Goal: Task Accomplishment & Management: Manage account settings

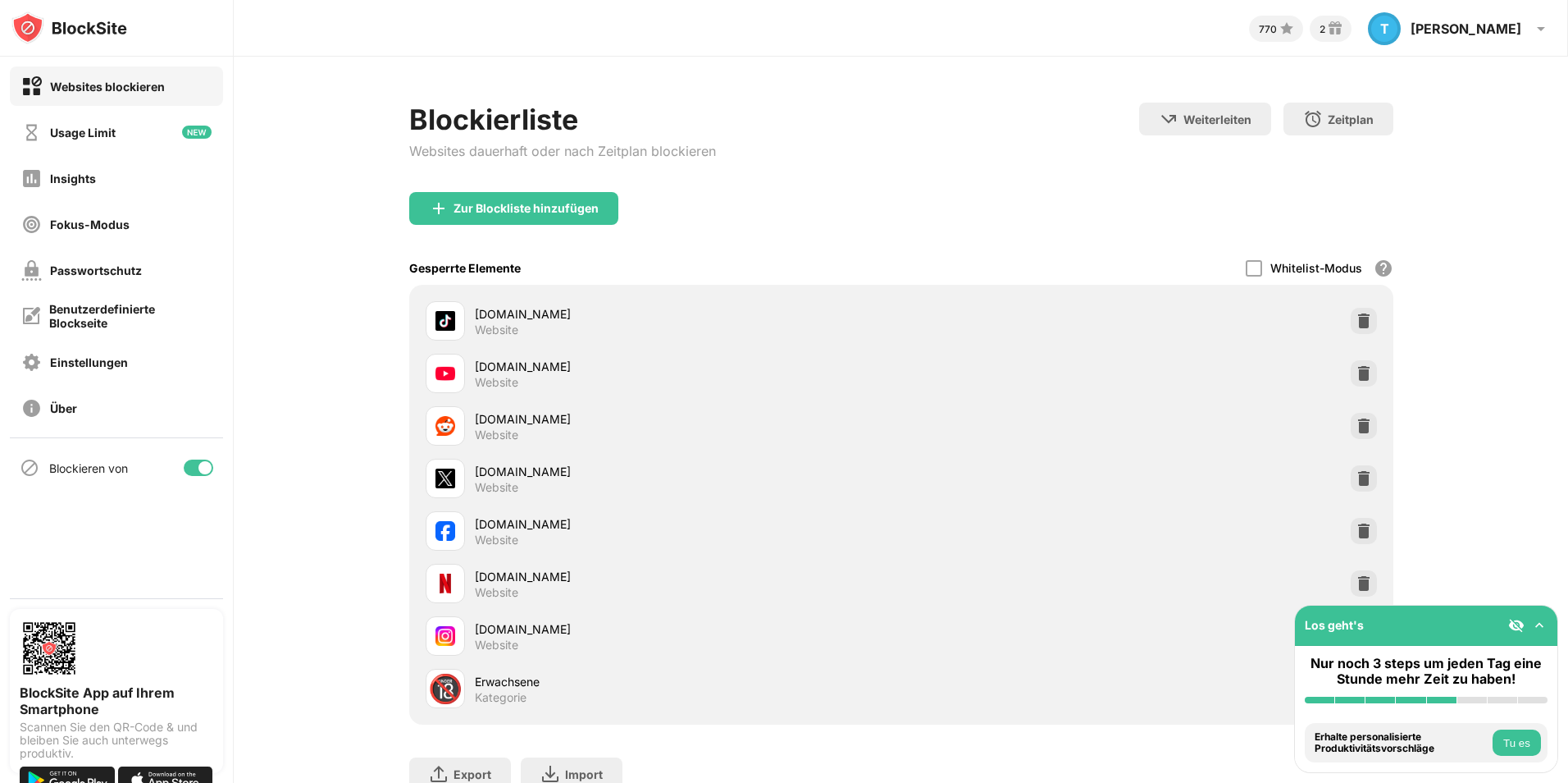
click at [1459, 521] on div "Blockierliste Websites dauerhaft oder nach Zeitplan blockieren Weiterleiten Hie…" at bounding box center [901, 454] width 1334 height 796
click at [1211, 684] on div "🔞 Erwachsene Kategorie" at bounding box center [901, 689] width 964 height 53
click at [1541, 625] on img at bounding box center [1539, 624] width 17 height 17
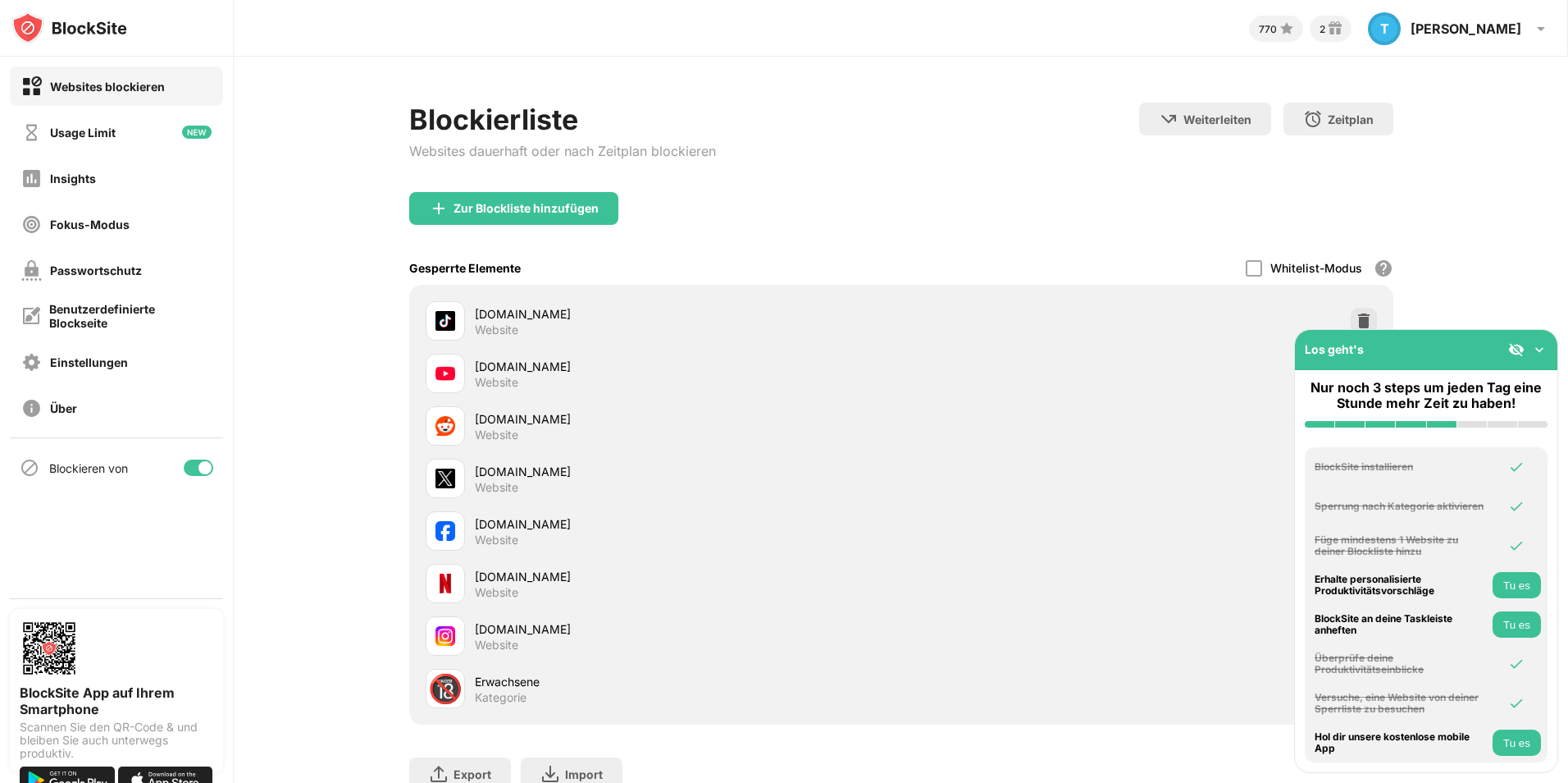
click at [1541, 356] on img at bounding box center [1539, 349] width 17 height 17
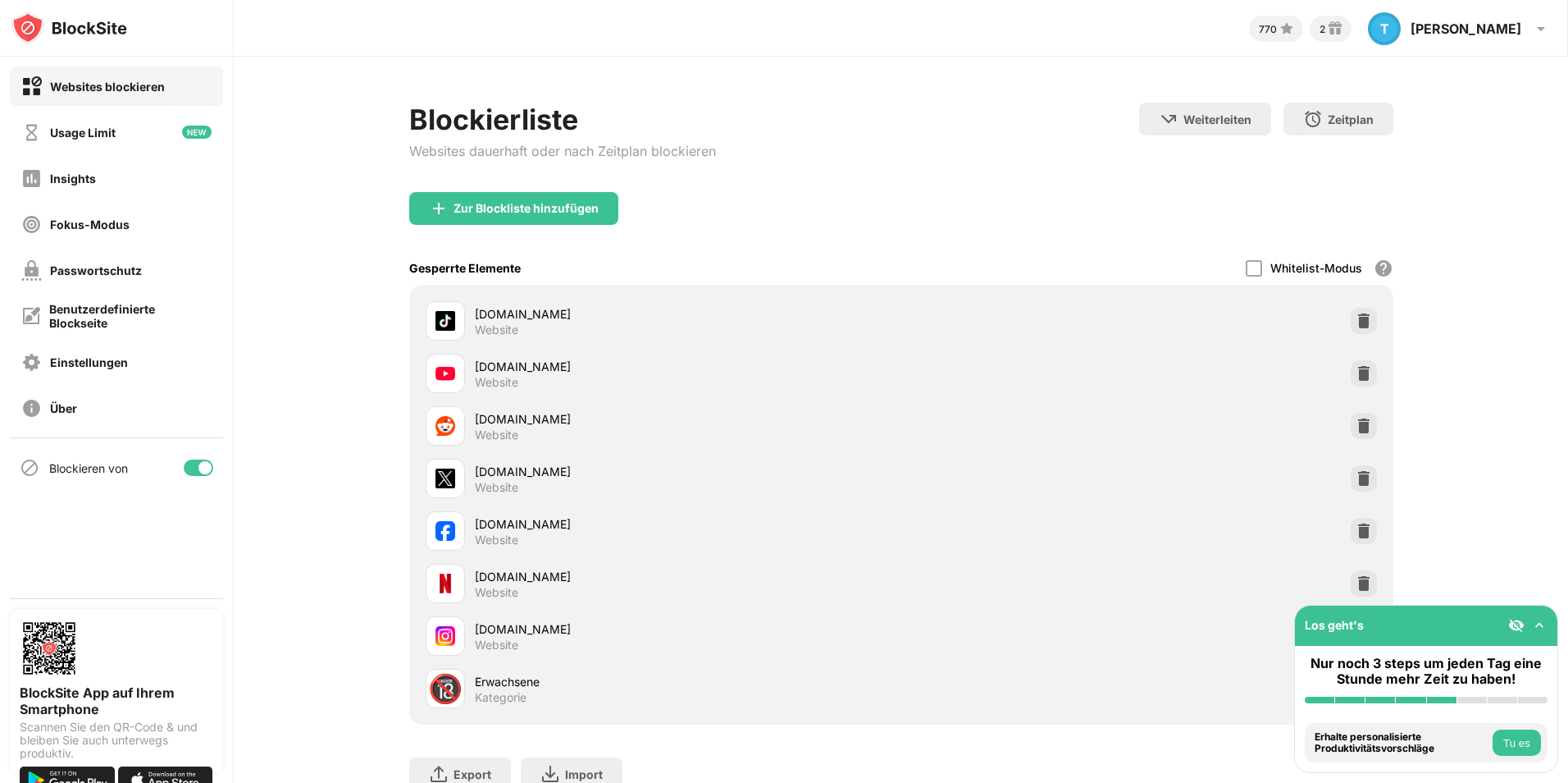
scroll to position [82, 0]
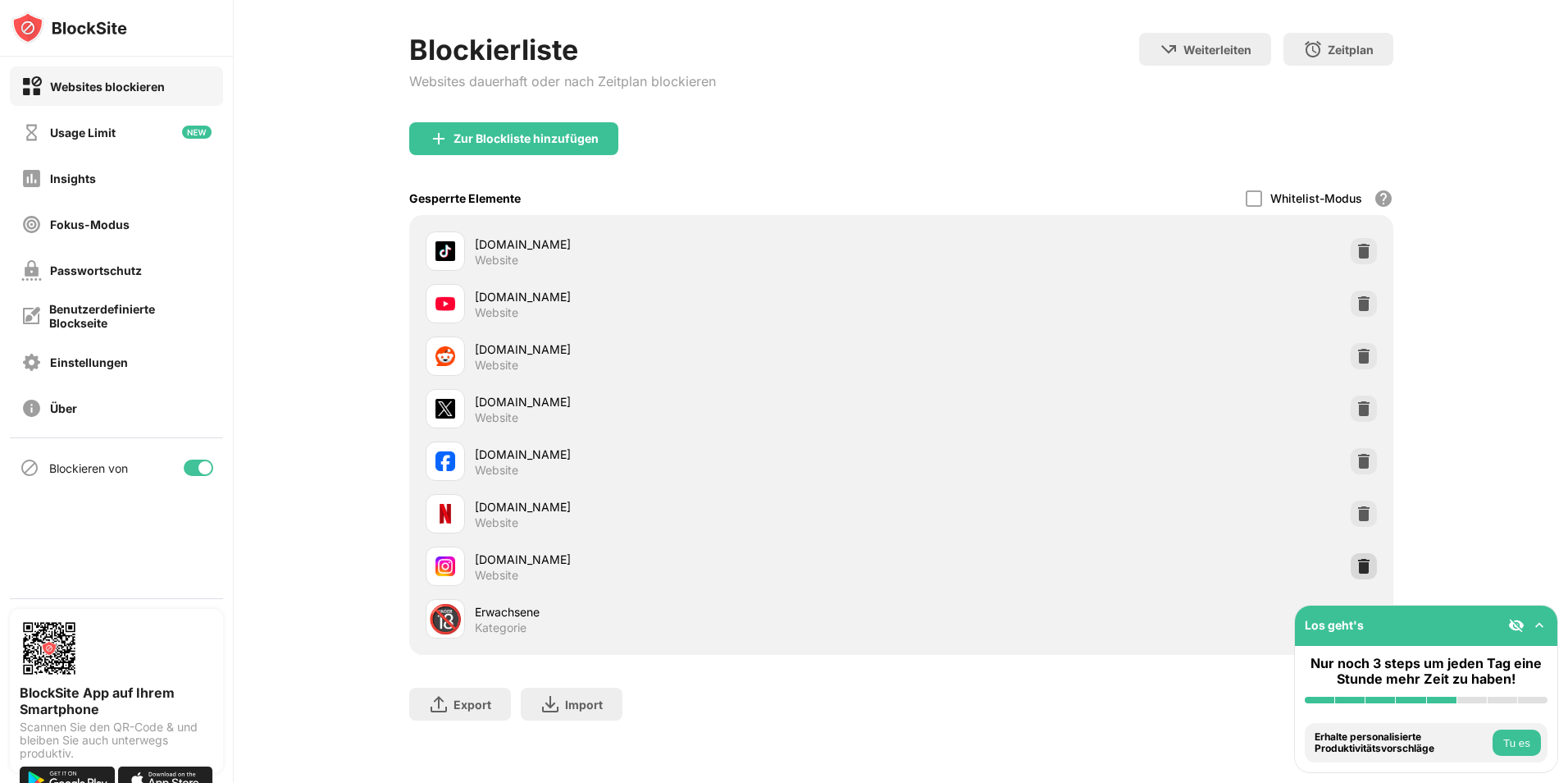
click at [1356, 558] on img at bounding box center [1364, 566] width 17 height 17
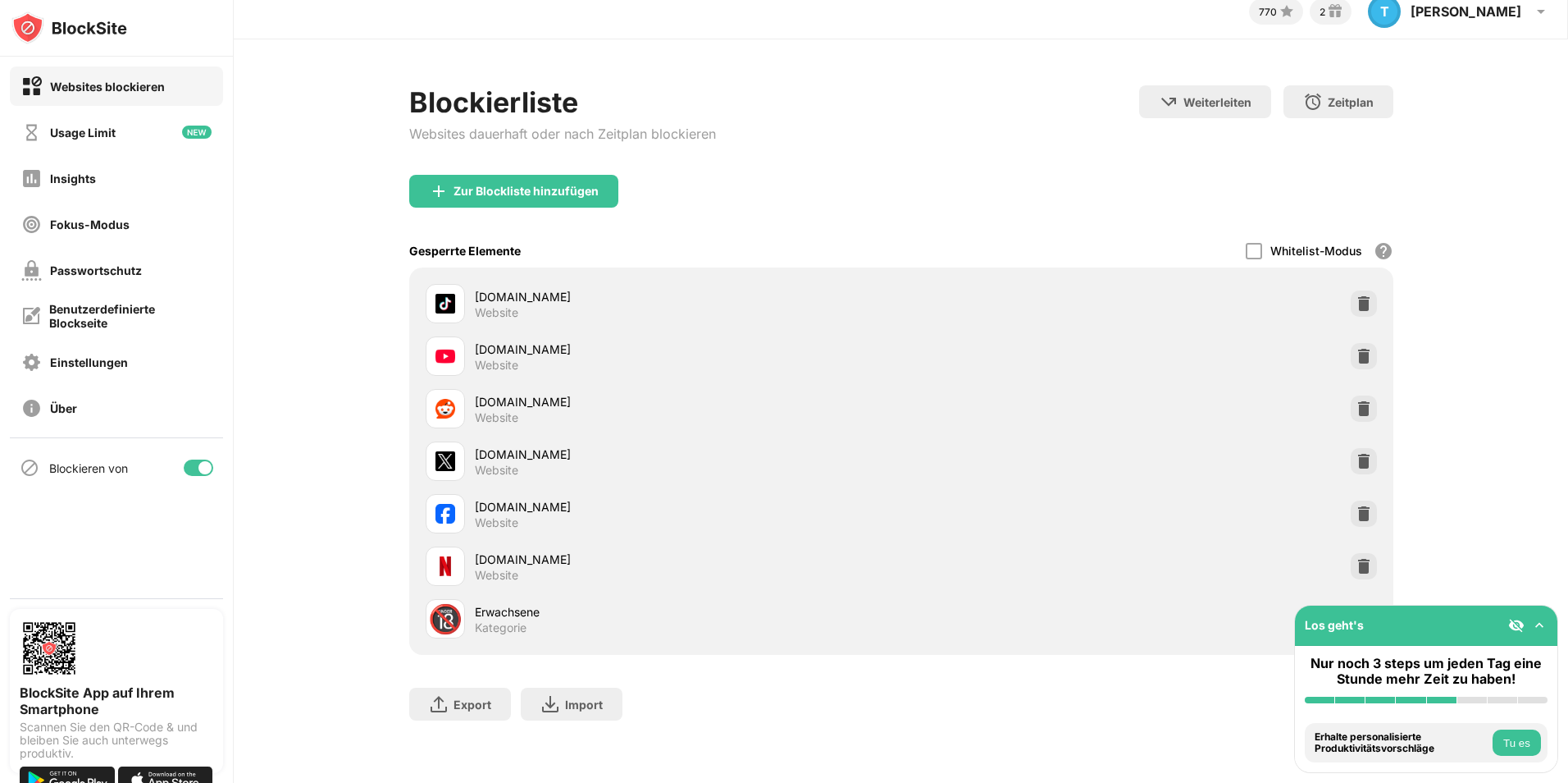
scroll to position [29, 0]
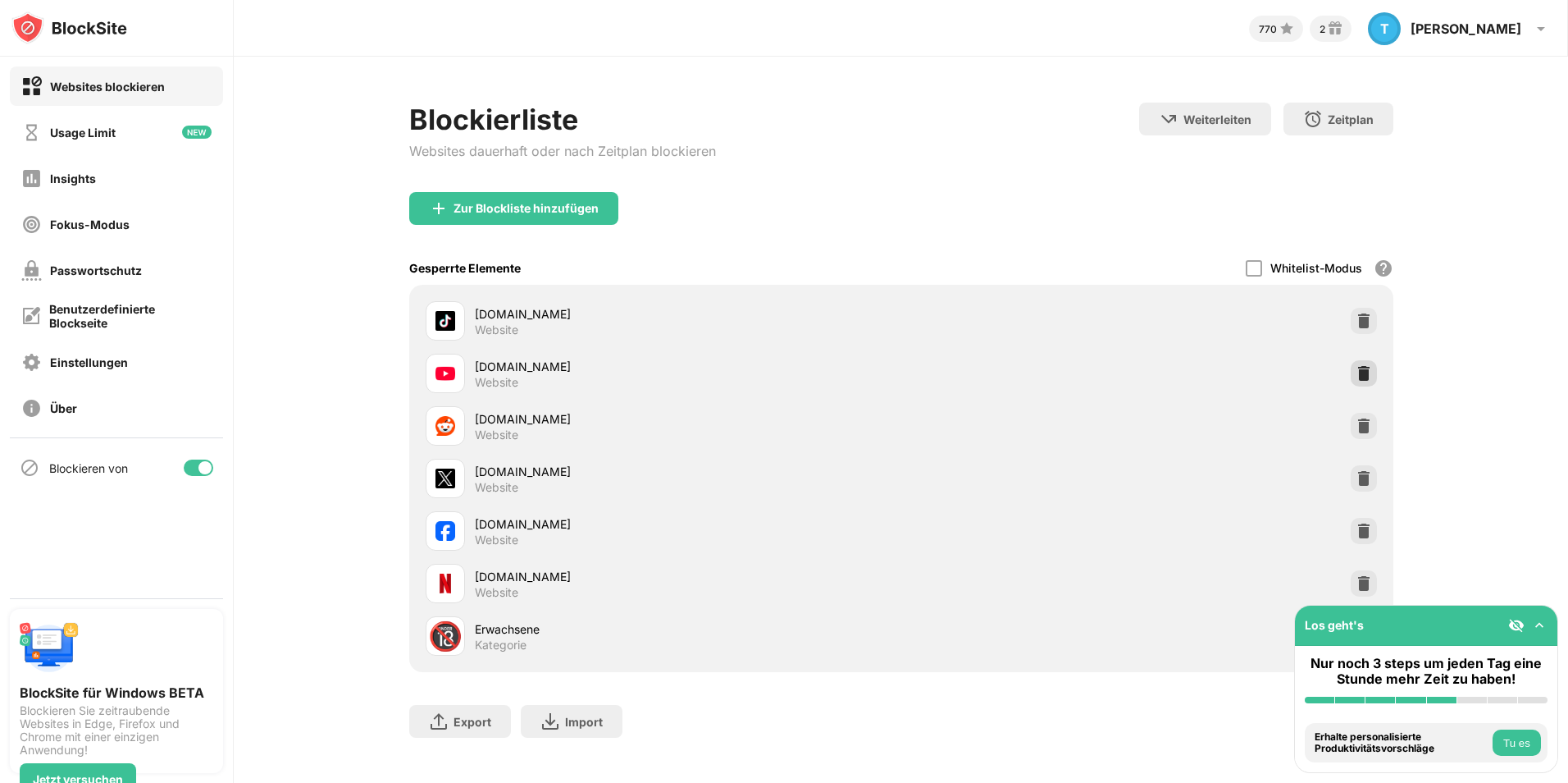
click at [1356, 370] on img at bounding box center [1364, 373] width 17 height 17
